Goal: Transaction & Acquisition: Purchase product/service

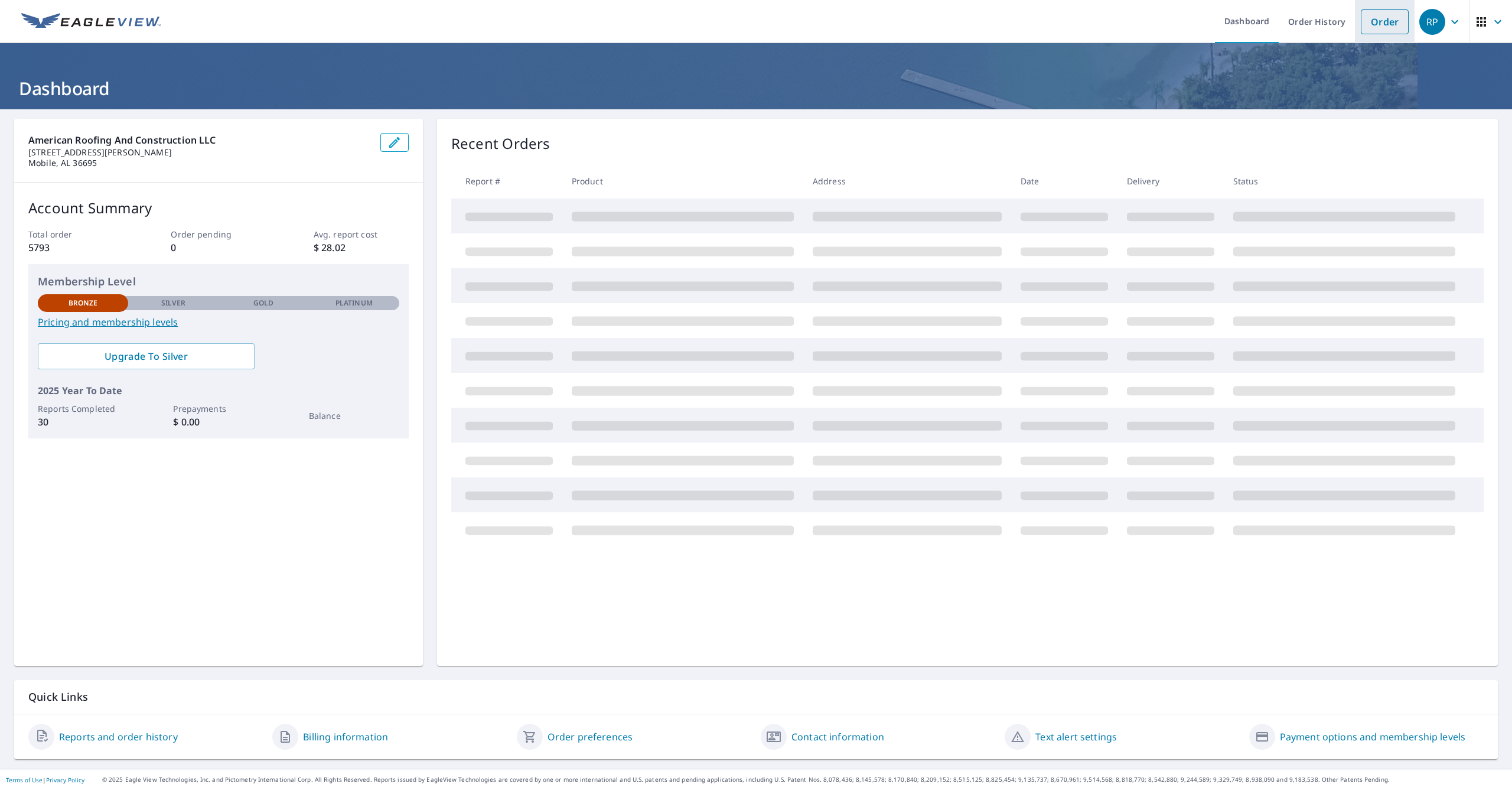
click at [1380, 25] on link "Order" at bounding box center [1385, 22] width 48 height 25
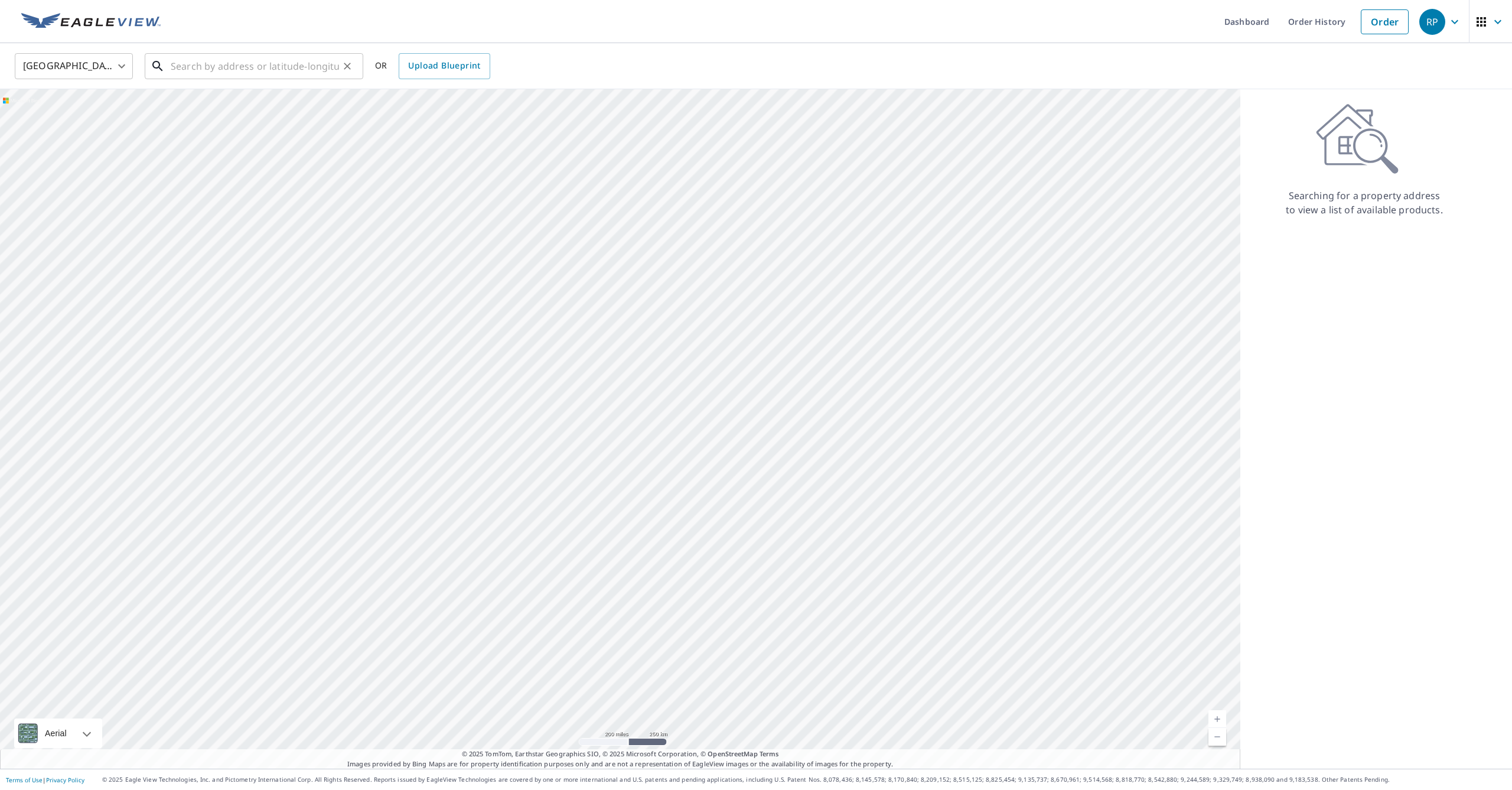
click at [237, 62] on input "text" at bounding box center [255, 66] width 168 height 33
paste input "[STREET_ADDRESS][PERSON_NAME]"
click at [239, 110] on p "Chunchula, AL 36521" at bounding box center [261, 113] width 186 height 12
type input "[STREET_ADDRESS][PERSON_NAME]"
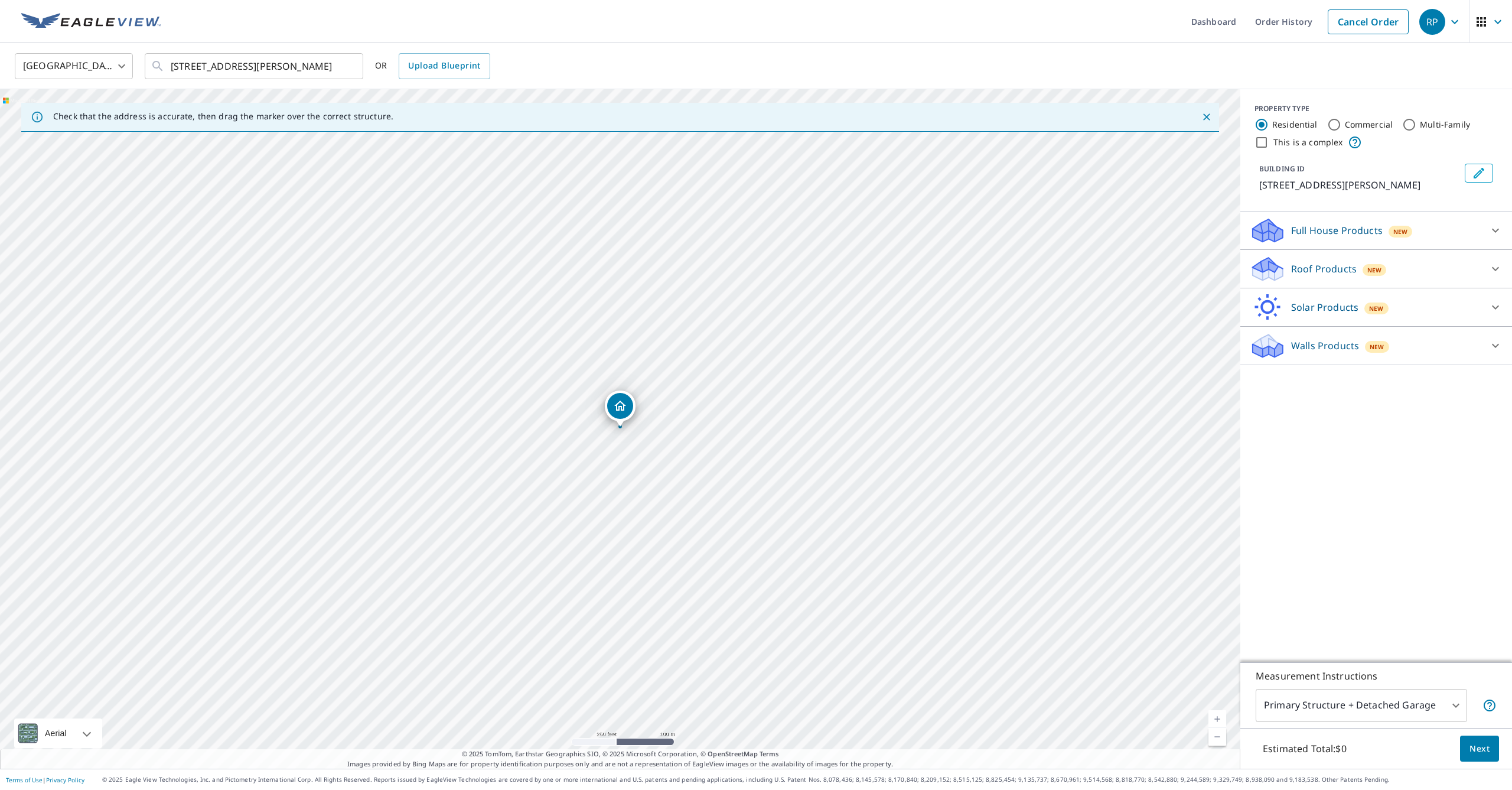
click at [1219, 721] on link "Current Level 17, Zoom In" at bounding box center [1217, 719] width 18 height 18
click at [1219, 721] on link "Current Level 18, Zoom In" at bounding box center [1217, 719] width 18 height 18
click at [1219, 721] on link "Current Level 18.589779517018933, Zoom In Disabled" at bounding box center [1217, 719] width 18 height 18
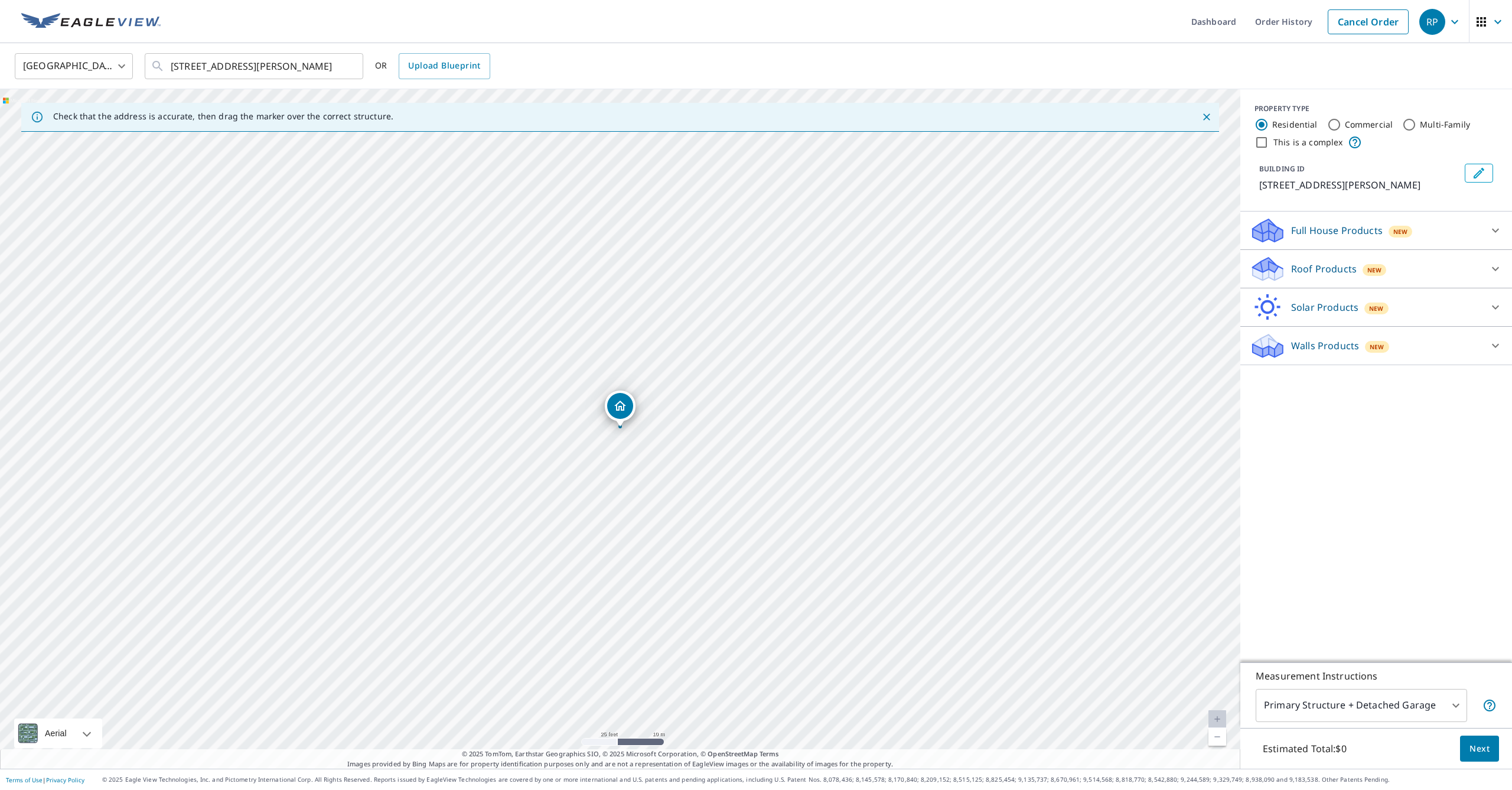
click at [1217, 738] on link "Current Level 20, Zoom Out" at bounding box center [1217, 736] width 18 height 18
click at [1217, 738] on link "Current Level 19, Zoom Out" at bounding box center [1217, 736] width 18 height 18
click at [1344, 348] on p "Walls Products" at bounding box center [1325, 345] width 68 height 14
click at [1450, 228] on div "Full House Products New" at bounding box center [1366, 231] width 232 height 28
click at [1450, 228] on div "Full House Products New" at bounding box center [1369, 230] width 239 height 28
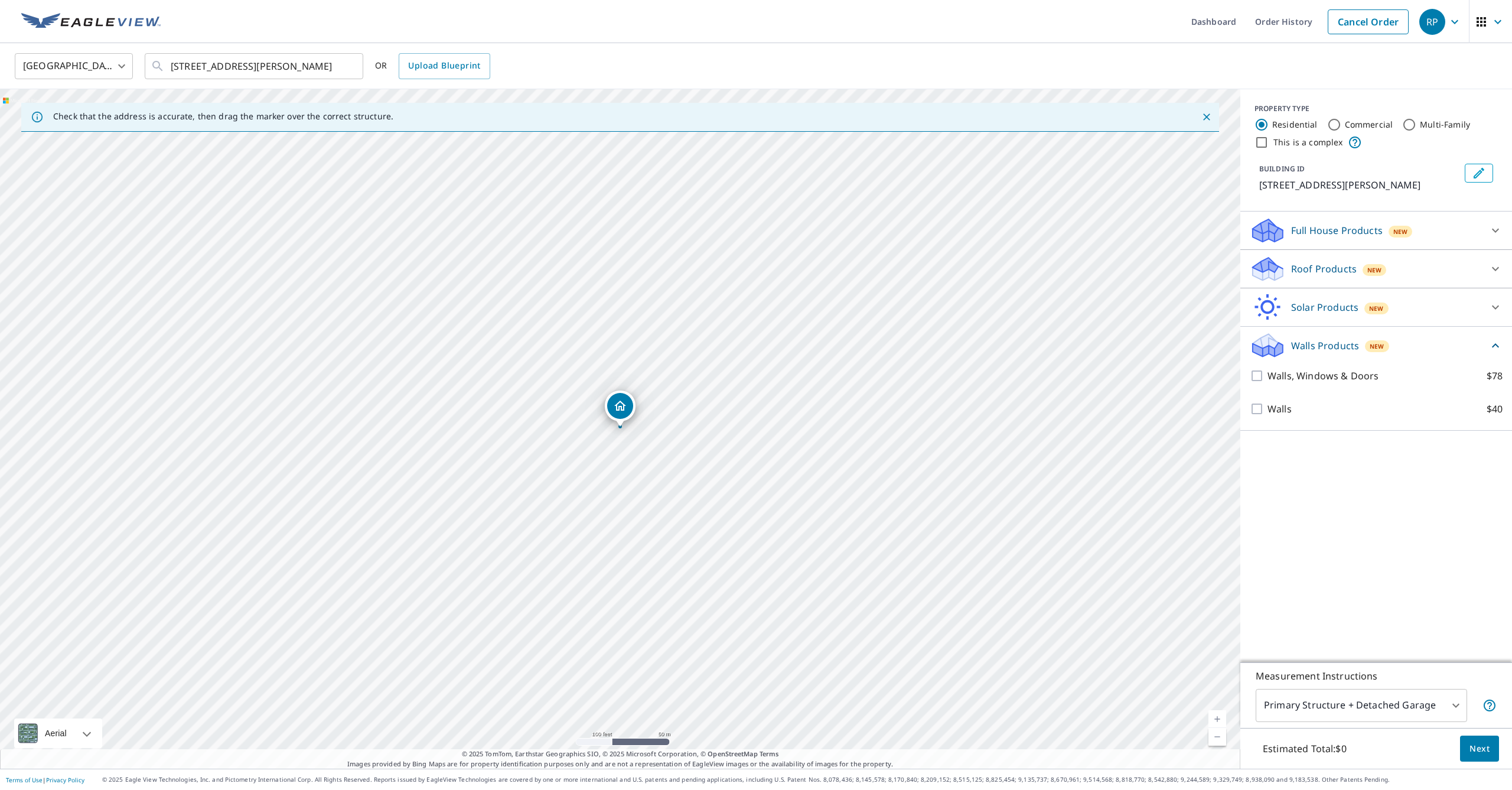
click at [1481, 311] on div "Solar Products New" at bounding box center [1376, 307] width 253 height 28
click at [1481, 311] on div "Solar Products New" at bounding box center [1369, 306] width 239 height 28
click at [1358, 519] on div "PROPERTY TYPE Residential Commercial Multi-Family This is a complex BUILDING ID…" at bounding box center [1376, 376] width 272 height 573
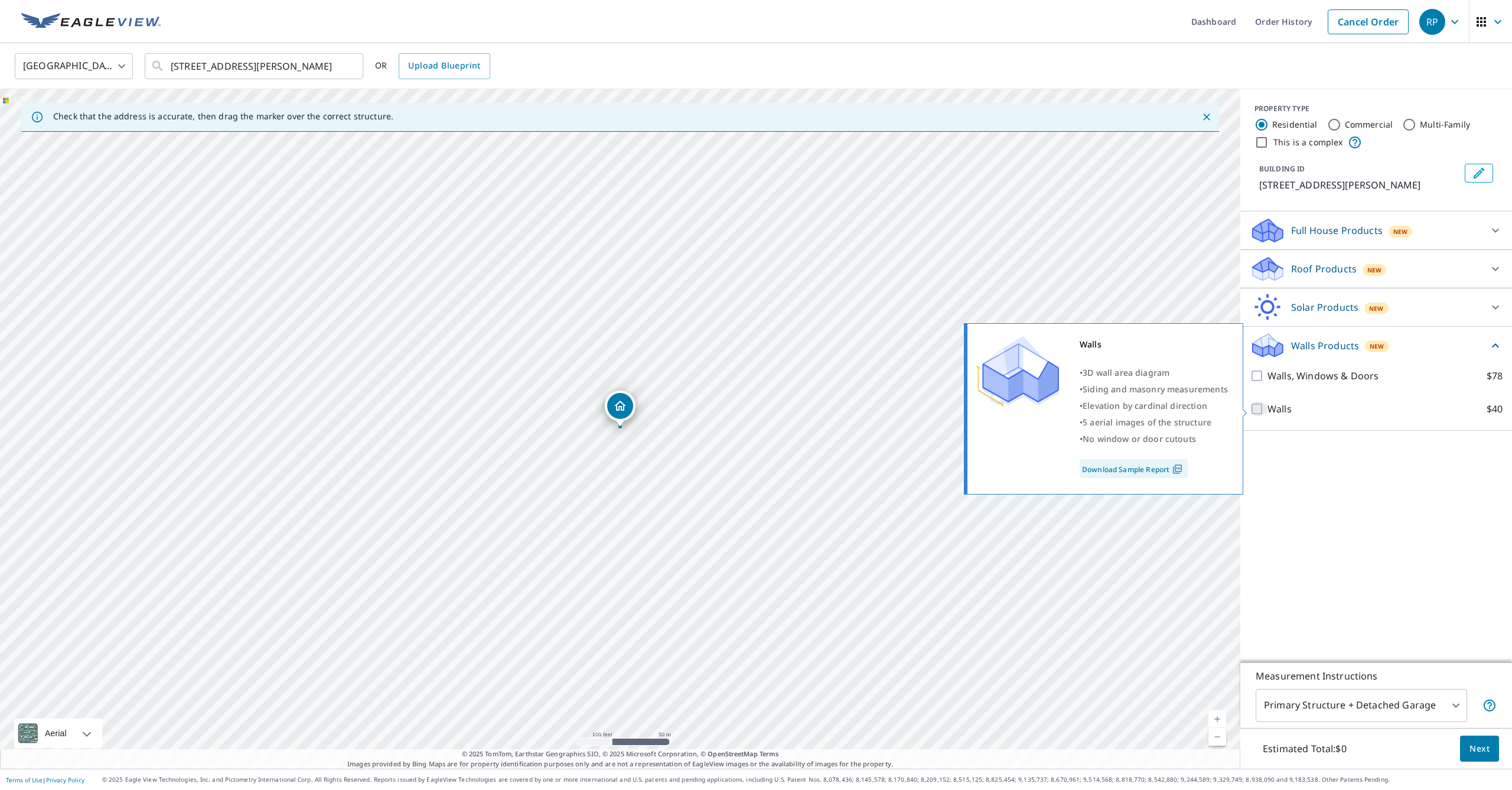
click at [1254, 404] on input "Walls $40" at bounding box center [1259, 409] width 18 height 14
checkbox input "true"
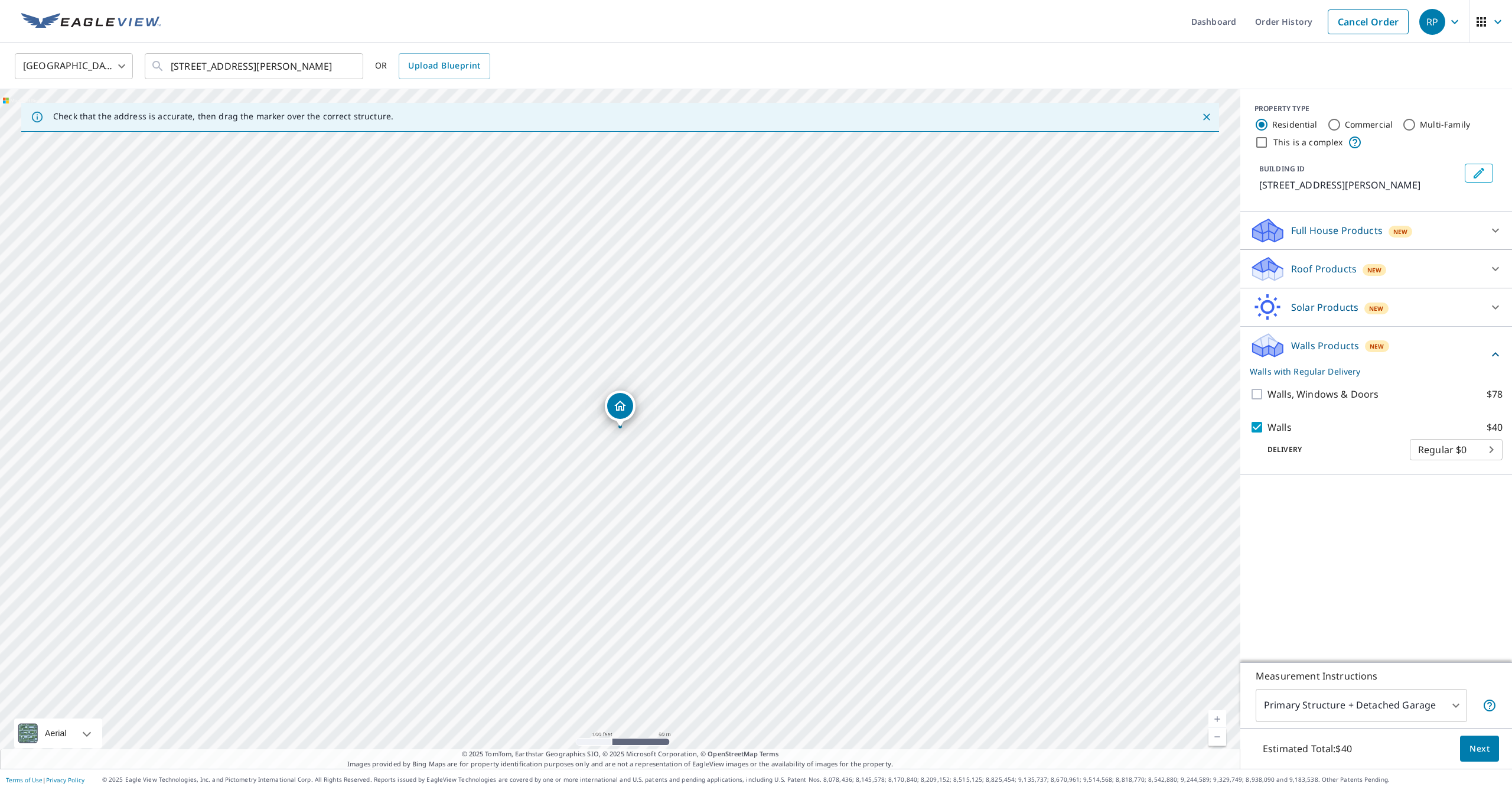
click at [1452, 701] on body "RP RP Dashboard Order History Cancel Order RP [GEOGRAPHIC_DATA] [GEOGRAPHIC_DAT…" at bounding box center [756, 395] width 1512 height 790
click at [1403, 561] on div at bounding box center [756, 395] width 1512 height 790
click at [1457, 703] on body "RP RP Dashboard Order History Cancel Order RP [GEOGRAPHIC_DATA] [GEOGRAPHIC_DAT…" at bounding box center [756, 395] width 1512 height 790
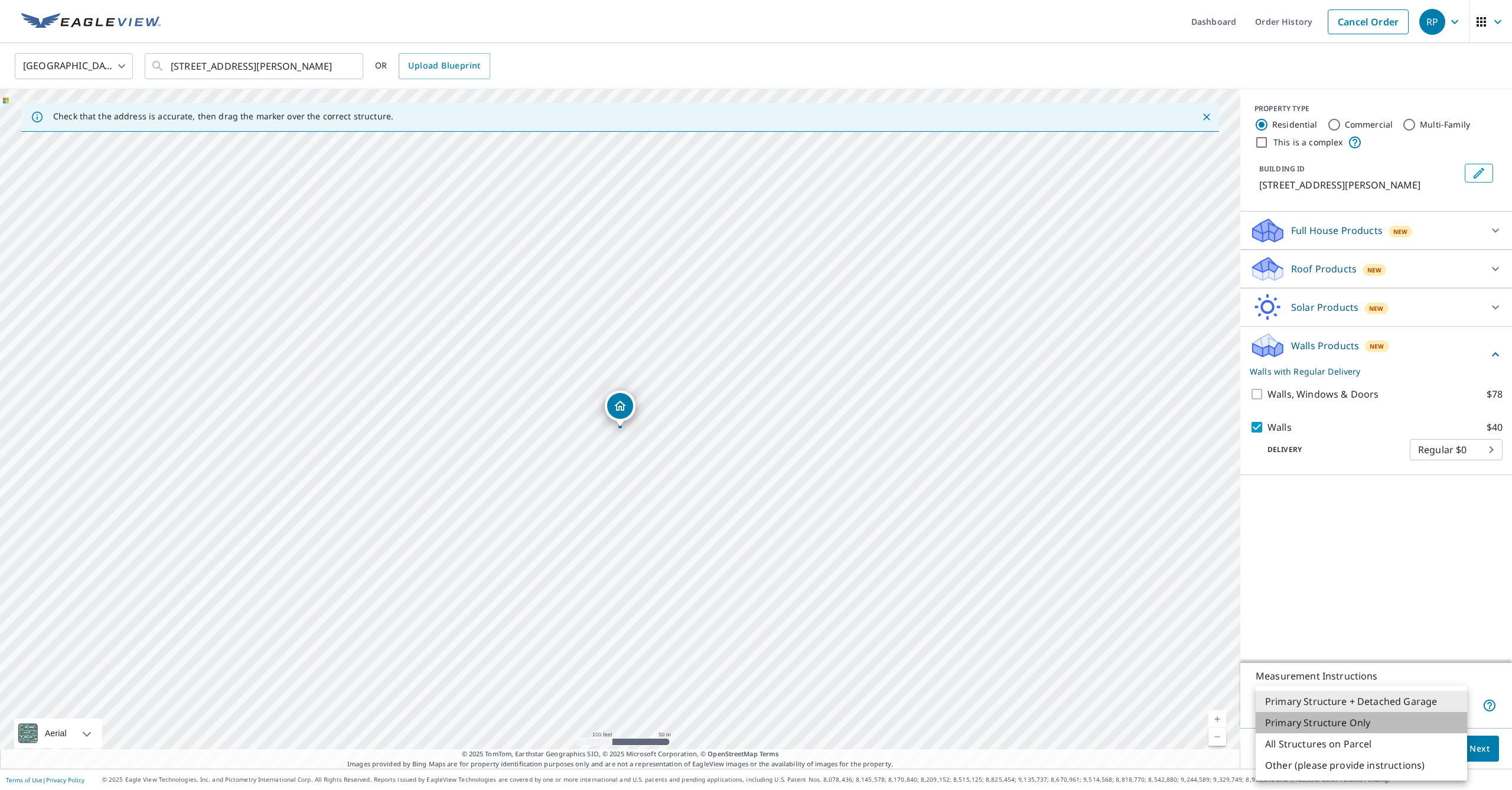
click at [1368, 721] on li "Primary Structure Only" at bounding box center [1361, 723] width 212 height 22
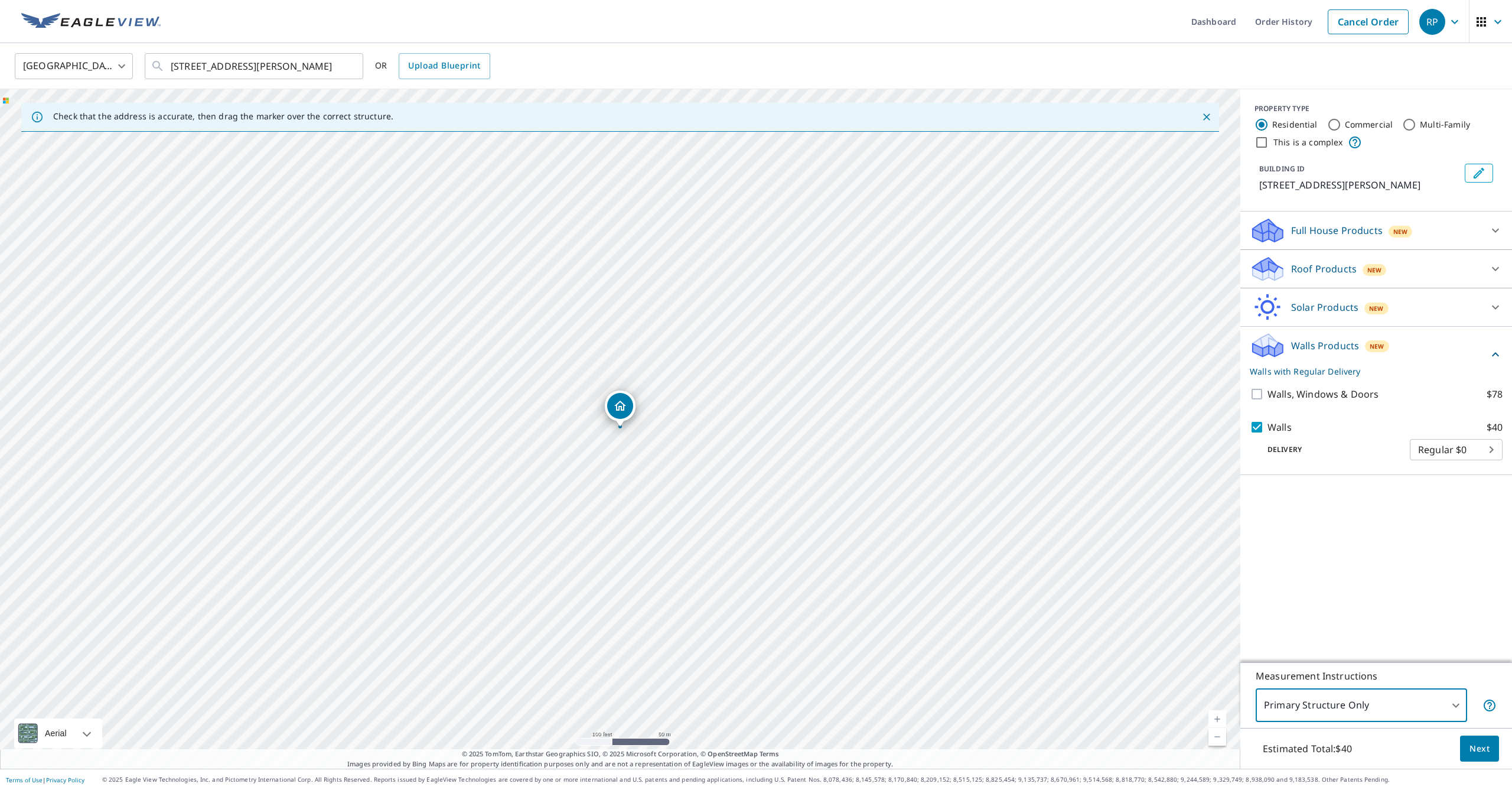
click at [1384, 568] on div "PROPERTY TYPE Residential Commercial Multi-Family This is a complex BUILDING ID…" at bounding box center [1376, 376] width 272 height 573
click at [1218, 714] on link "Current Level 18, Zoom In" at bounding box center [1217, 719] width 18 height 18
click at [1218, 714] on link "Current Level 20, Zoom In Disabled" at bounding box center [1217, 719] width 18 height 18
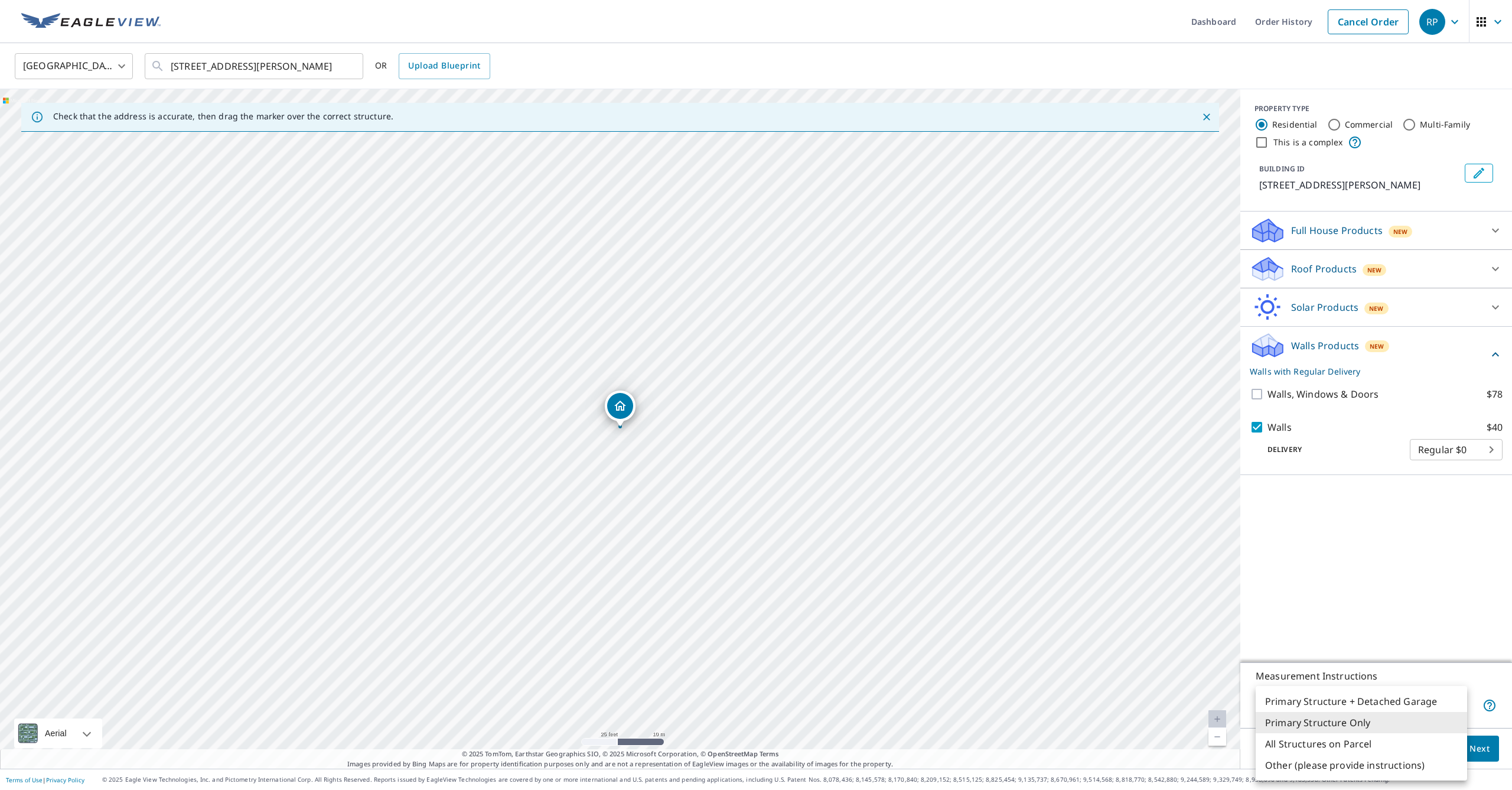
click at [1389, 711] on body "RP RP Dashboard Order History Cancel Order RP [GEOGRAPHIC_DATA] [GEOGRAPHIC_DAT…" at bounding box center [756, 395] width 1512 height 790
click at [1369, 705] on li "Primary Structure + Detached Garage" at bounding box center [1361, 701] width 212 height 22
type input "1"
click at [1488, 749] on span "Next" at bounding box center [1479, 749] width 20 height 15
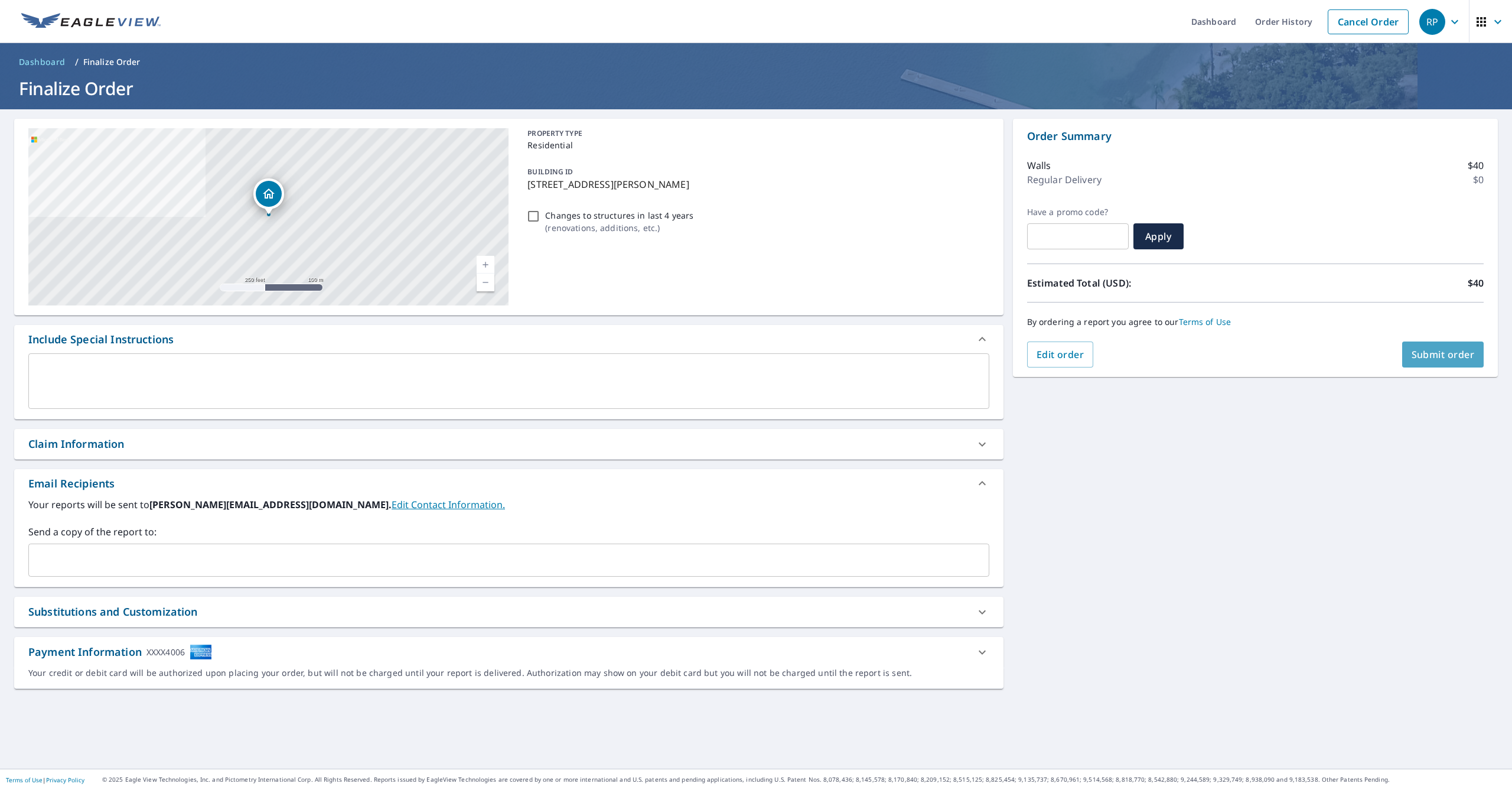
click at [1433, 353] on span "Submit order" at bounding box center [1443, 354] width 63 height 13
checkbox input "true"
